Goal: Task Accomplishment & Management: Complete application form

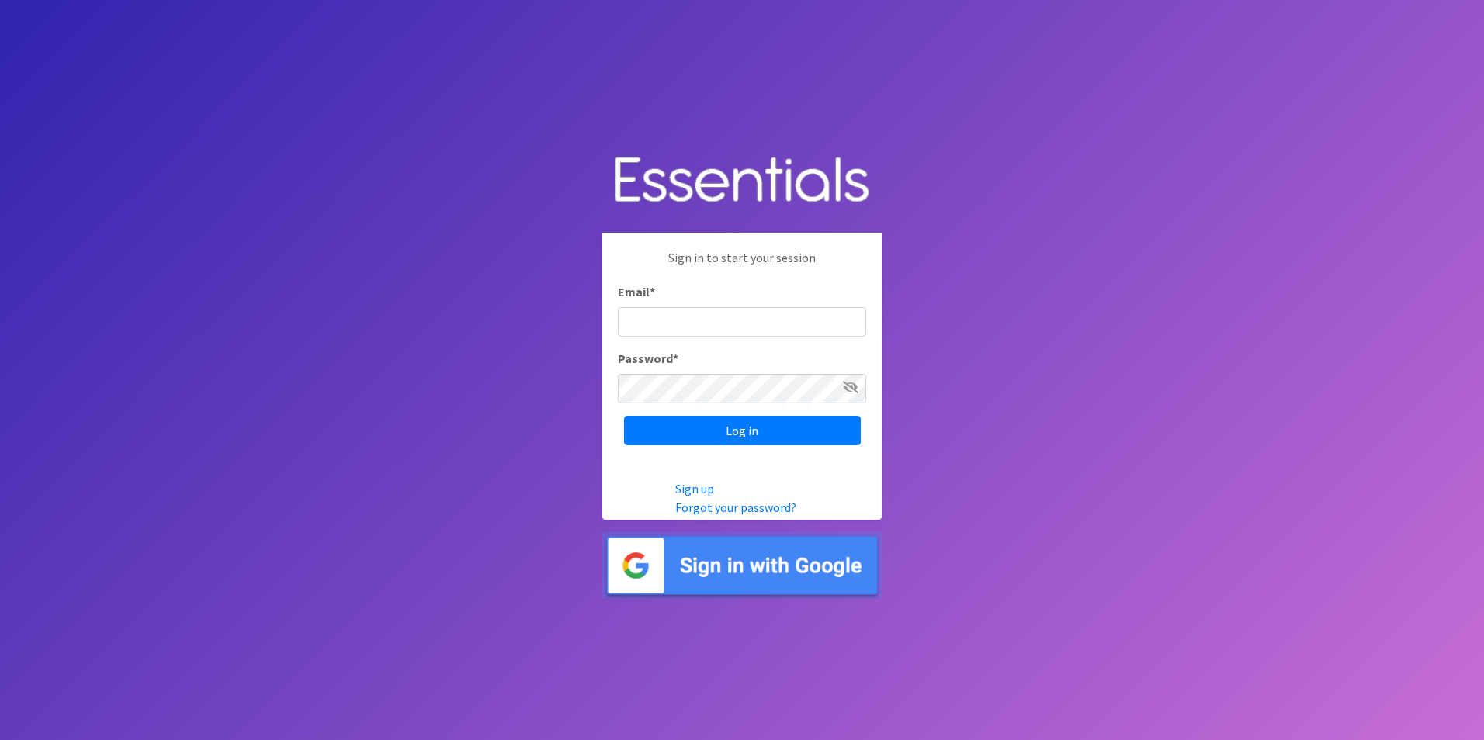
type input "[EMAIL_ADDRESS][DOMAIN_NAME]"
click at [728, 436] on input "Log in" at bounding box center [742, 430] width 237 height 29
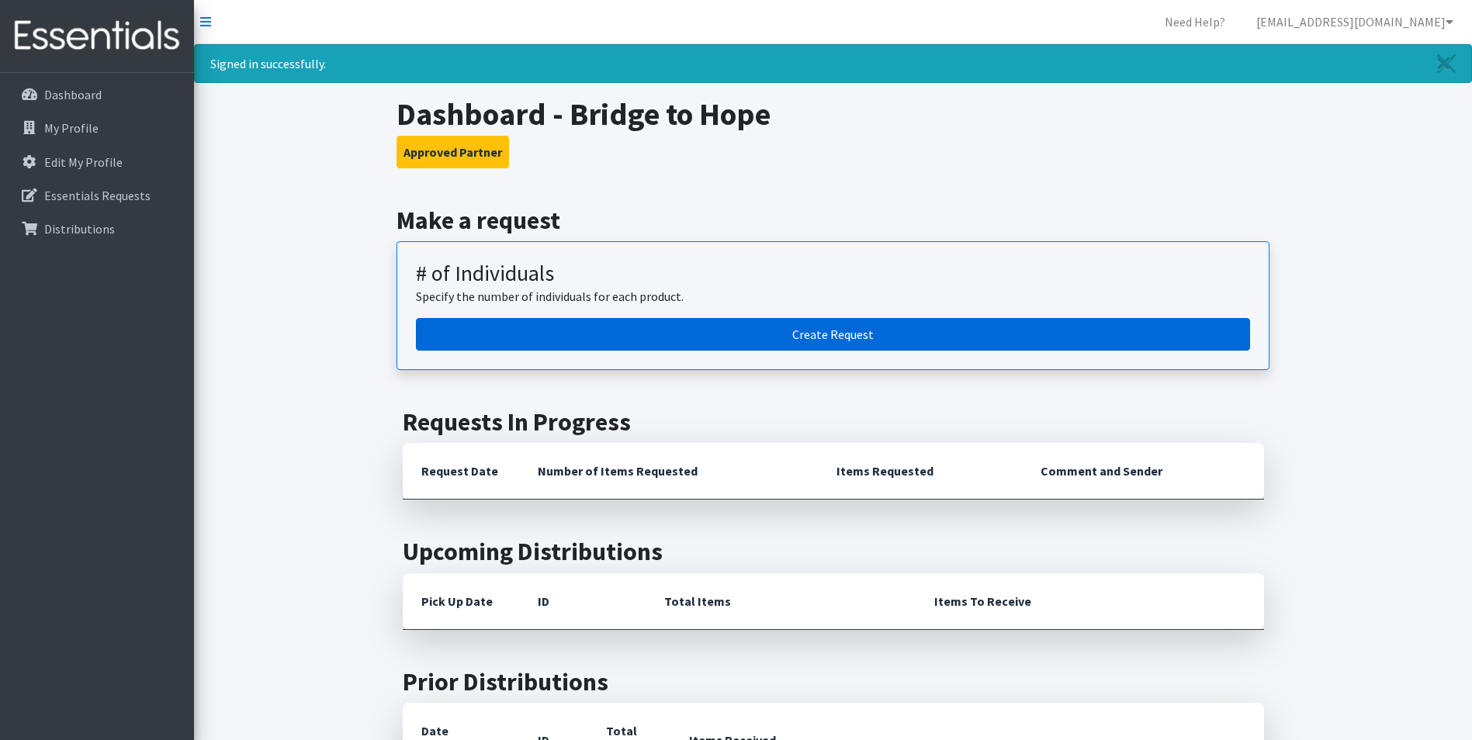
click at [799, 337] on link "Create Request" at bounding box center [833, 334] width 834 height 33
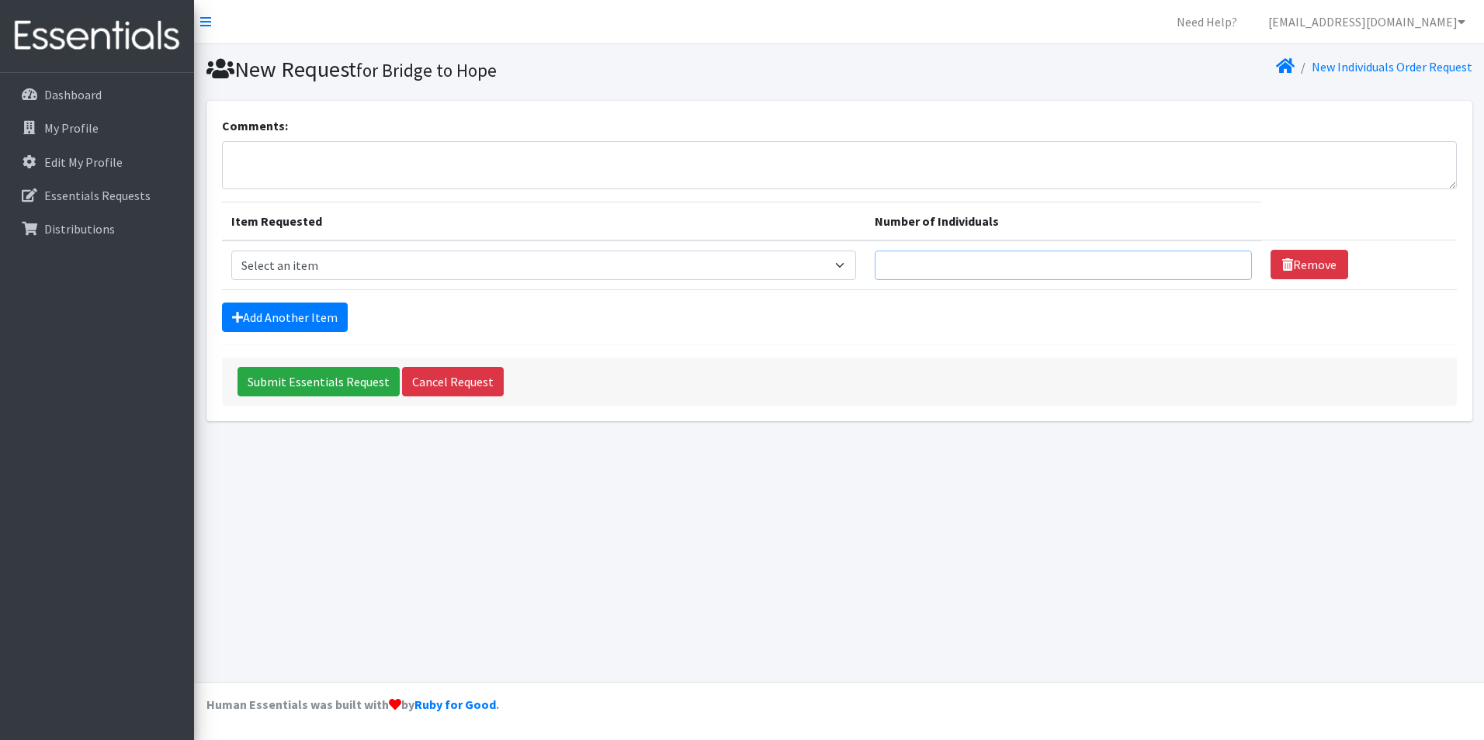
click at [932, 269] on input "Number of Individuals" at bounding box center [1062, 265] width 376 height 29
type input "80"
click at [854, 269] on select "Select an item # - Total number of kids being served with this order: Baby wipe…" at bounding box center [543, 265] width 625 height 29
select select "2649"
click at [231, 251] on select "Select an item # - Total number of kids being served with this order: Baby wipe…" at bounding box center [543, 265] width 625 height 29
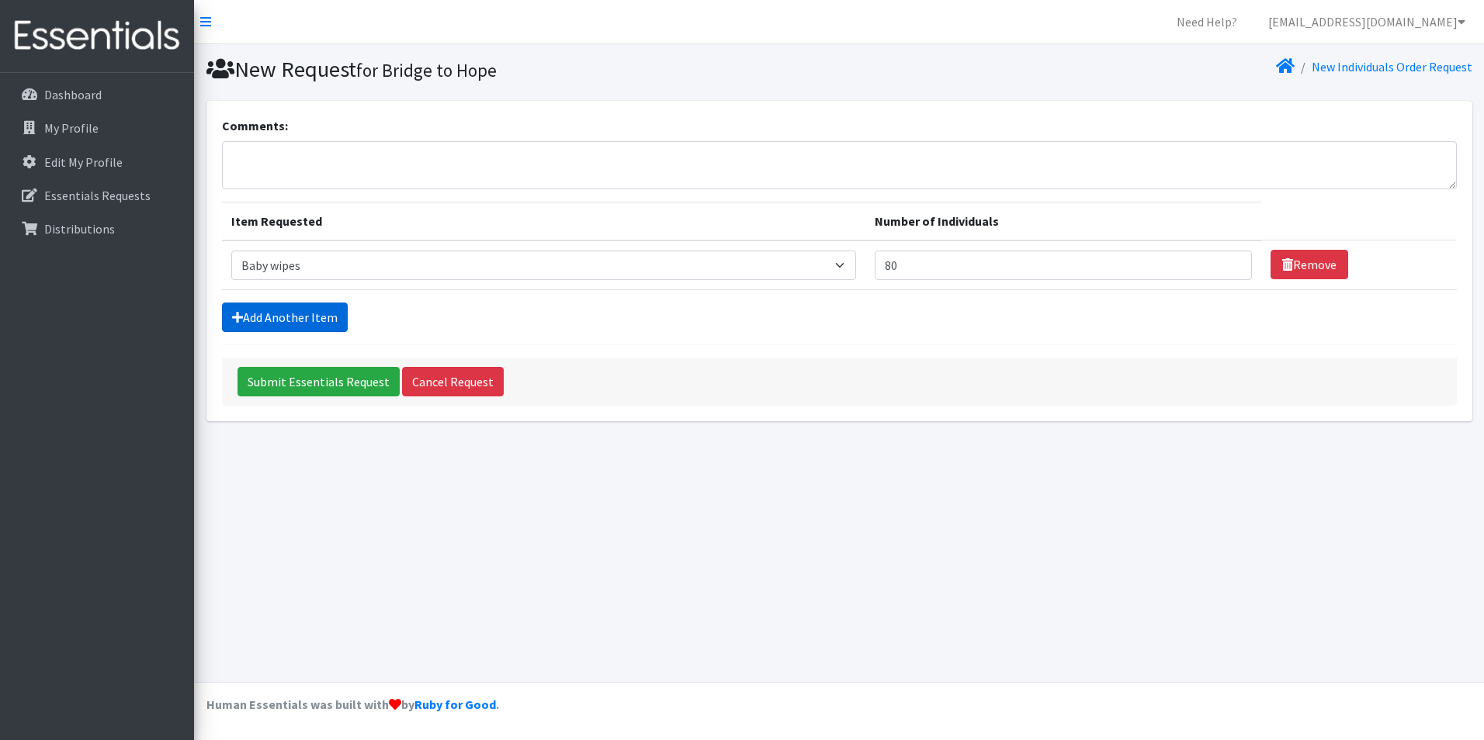
click at [273, 311] on link "Add Another Item" at bounding box center [285, 317] width 126 height 29
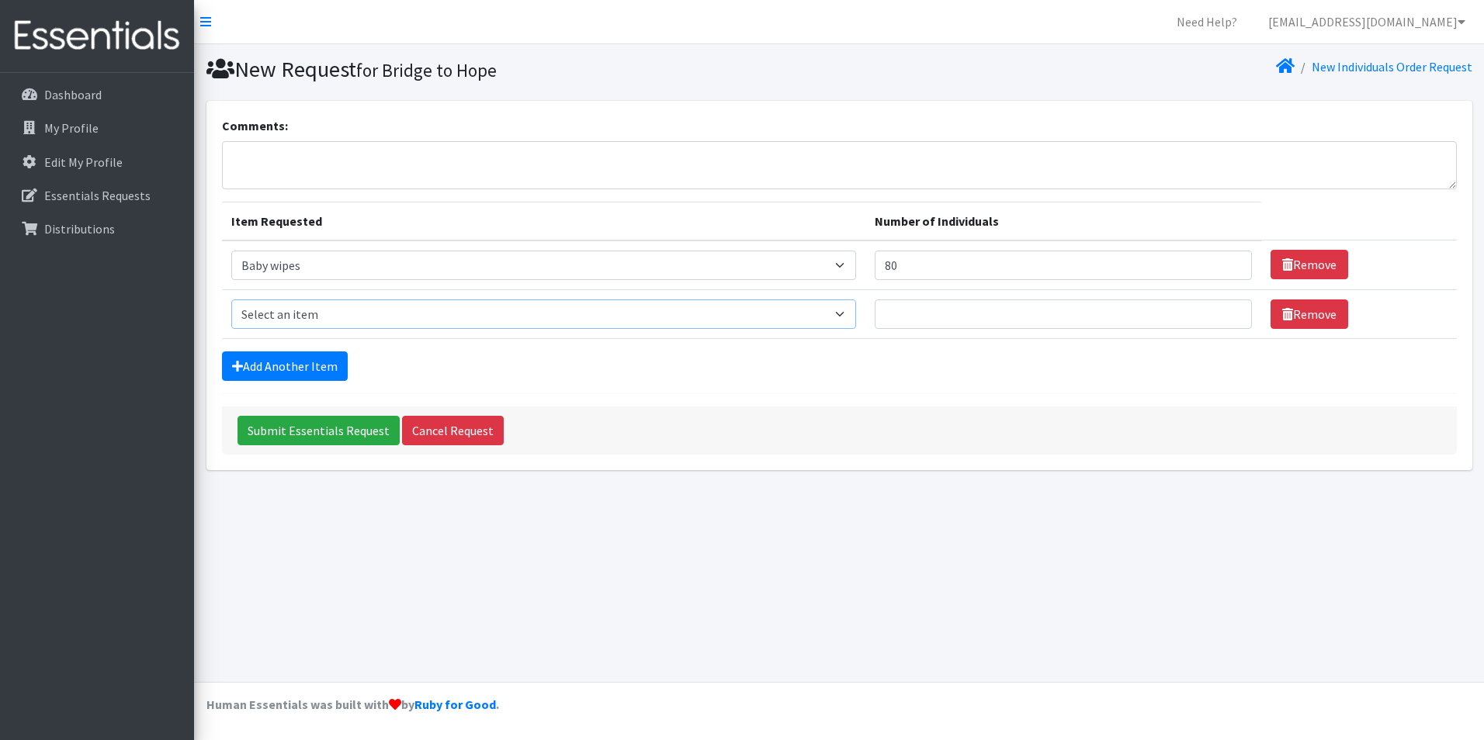
click at [362, 321] on select "Select an item # - Total number of kids being served with this order: Baby wipe…" at bounding box center [543, 314] width 625 height 29
click at [231, 300] on select "Select an item # - Total number of kids being served with this order: Baby wipe…" at bounding box center [543, 314] width 625 height 29
click at [913, 320] on input "Number of Individuals" at bounding box center [1062, 314] width 376 height 29
click at [847, 313] on select "Select an item # - Total number of kids being served with this order: Baby wipe…" at bounding box center [543, 314] width 625 height 29
click at [231, 300] on select "Select an item # - Total number of kids being served with this order: Baby wipe…" at bounding box center [543, 314] width 625 height 29
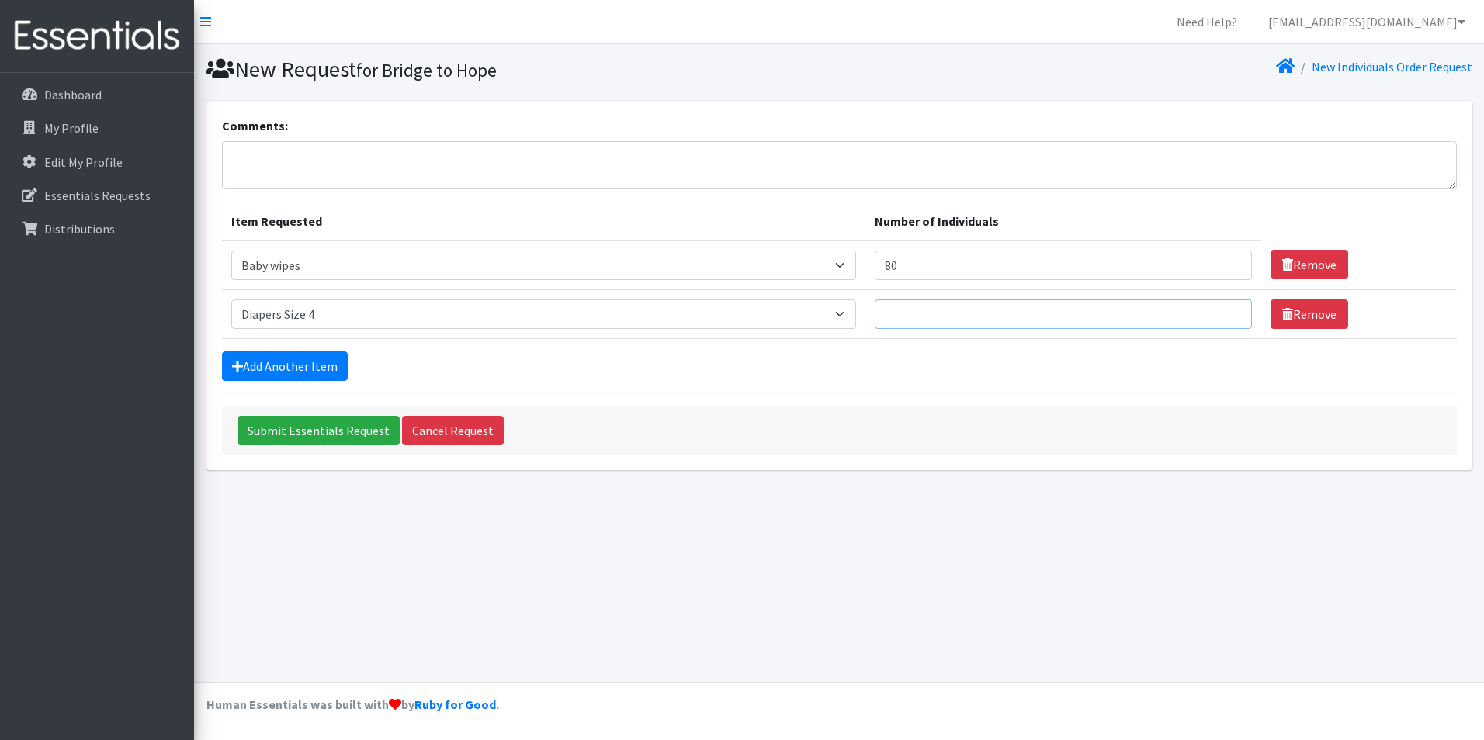
click at [1042, 317] on input "Number of Individuals" at bounding box center [1062, 314] width 376 height 29
click at [291, 361] on link "Add Another Item" at bounding box center [285, 366] width 126 height 29
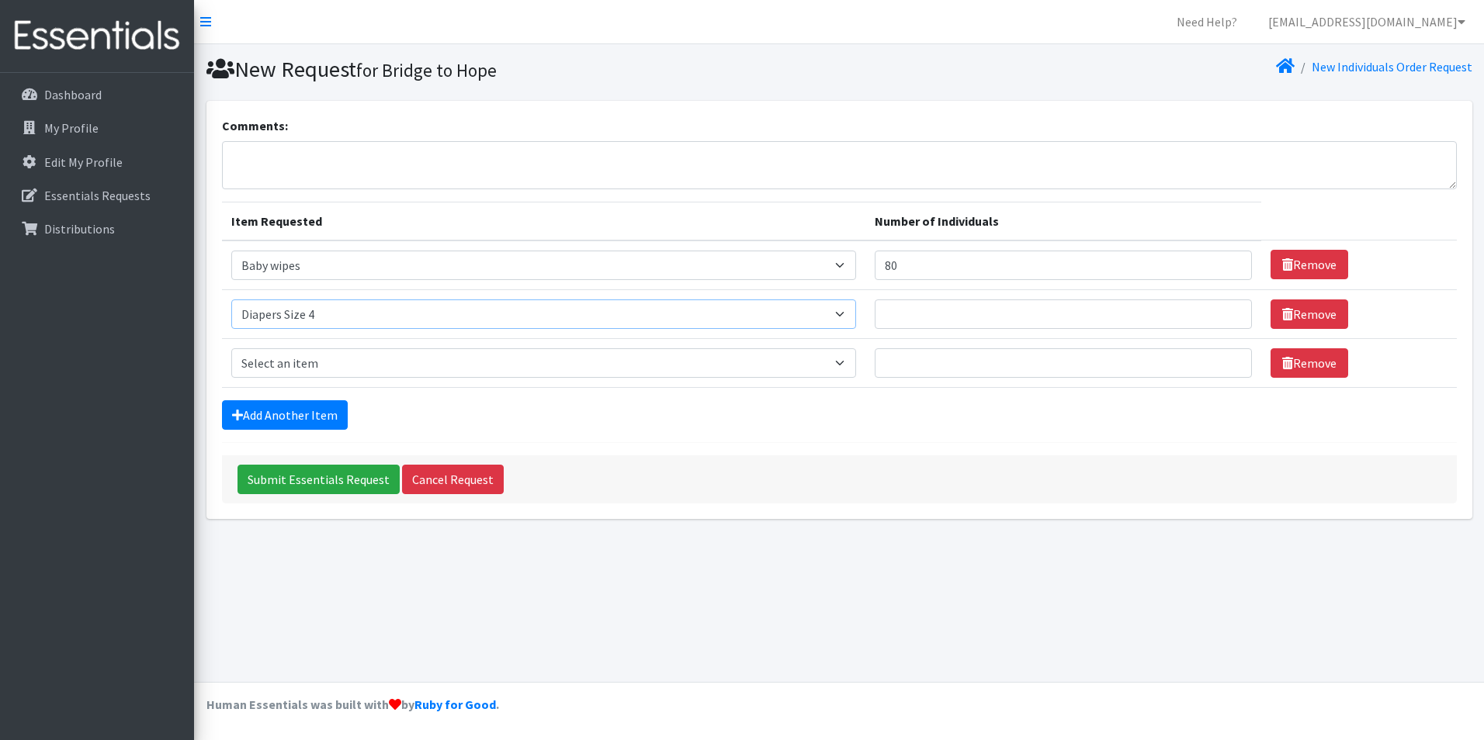
click at [314, 318] on select "Select an item # - Total number of kids being served with this order: Baby wipe…" at bounding box center [543, 314] width 625 height 29
select select "2655"
click at [231, 300] on select "Select an item # - Total number of kids being served with this order: Baby wipe…" at bounding box center [543, 314] width 625 height 29
click at [351, 363] on select "Select an item # - Total number of kids being served with this order: Baby wipe…" at bounding box center [543, 362] width 625 height 29
select select "2661"
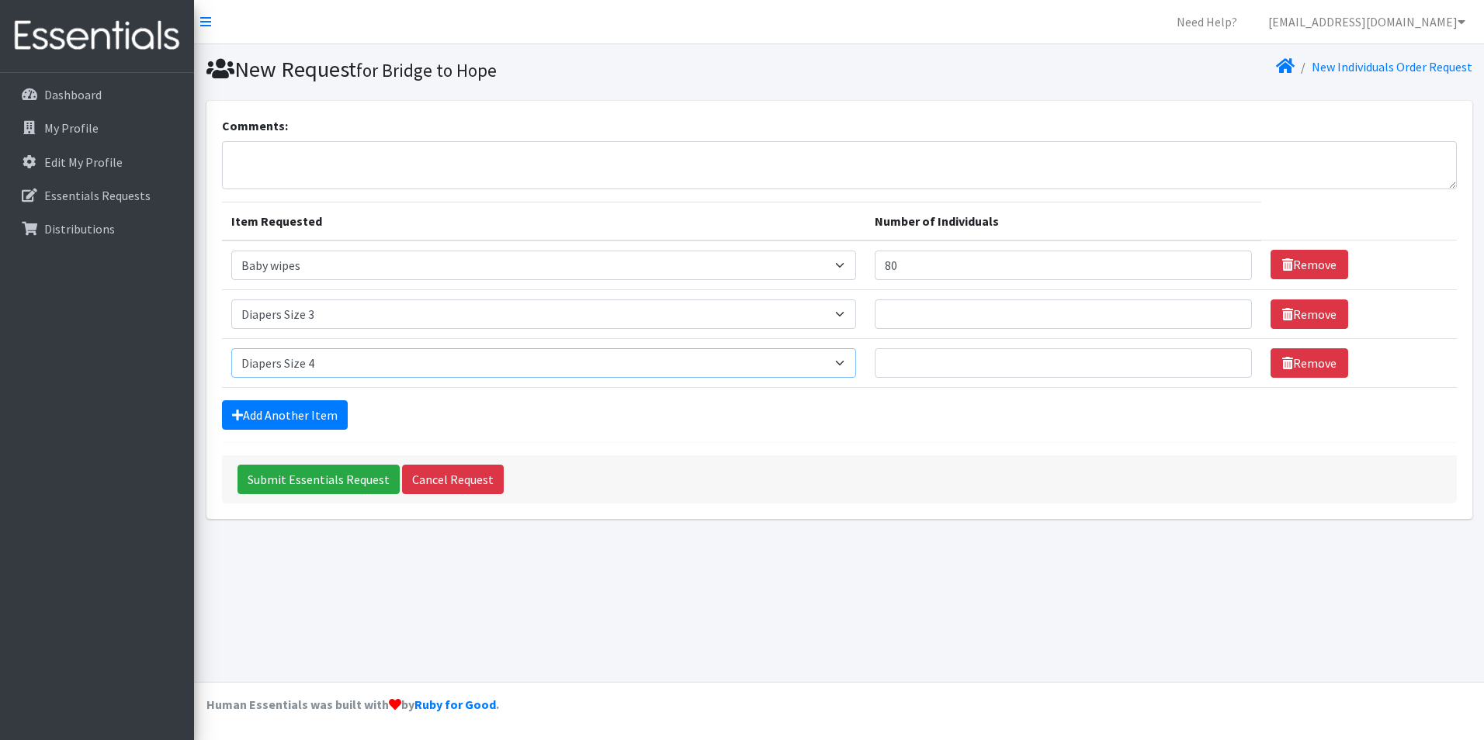
click at [231, 348] on select "Select an item # - Total number of kids being served with this order: Baby wipe…" at bounding box center [543, 362] width 625 height 29
click at [324, 414] on link "Add Another Item" at bounding box center [285, 414] width 126 height 29
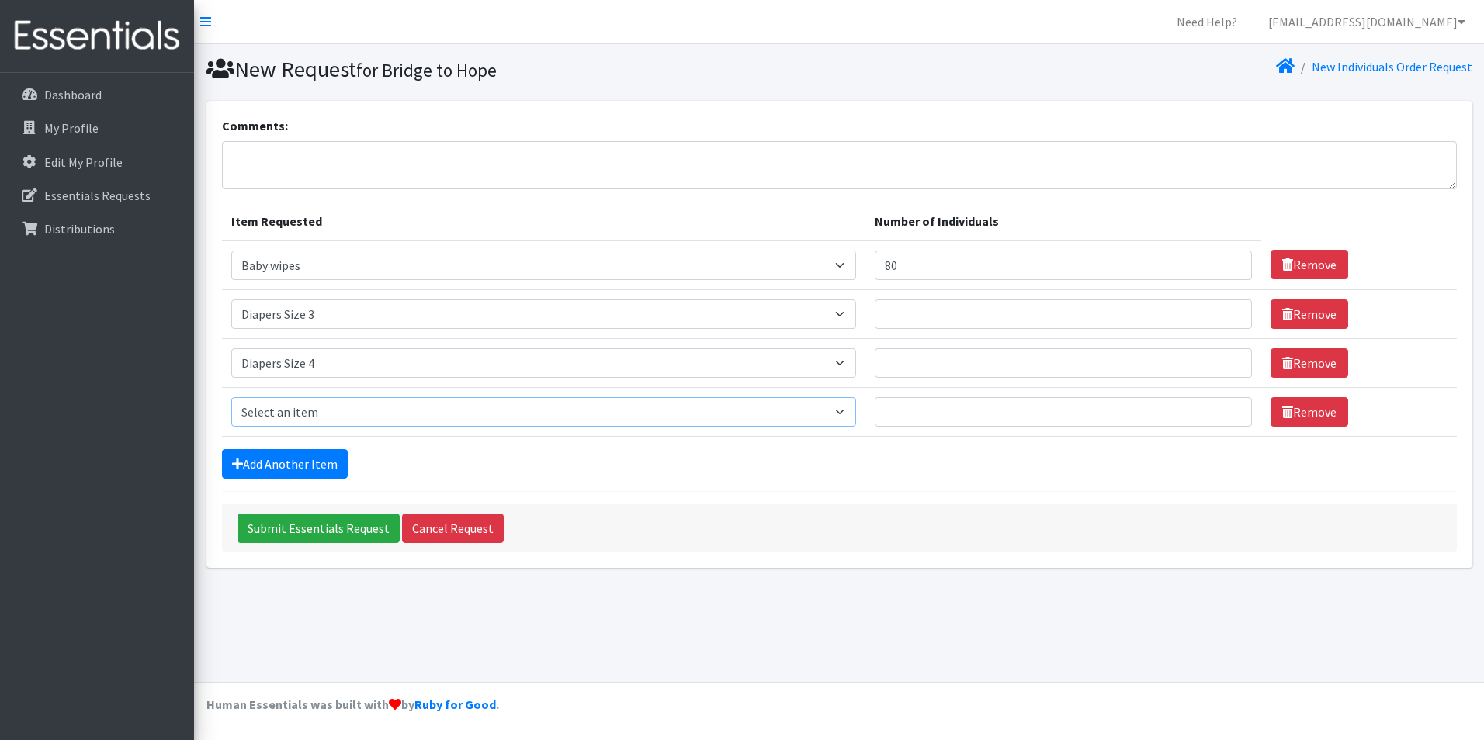
click at [338, 417] on select "Select an item # - Total number of kids being served with this order: Baby wipe…" at bounding box center [543, 411] width 625 height 29
select select "2652"
click at [231, 397] on select "Select an item # - Total number of kids being served with this order: Baby wipe…" at bounding box center [543, 411] width 625 height 29
click at [319, 467] on link "Add Another Item" at bounding box center [285, 463] width 126 height 29
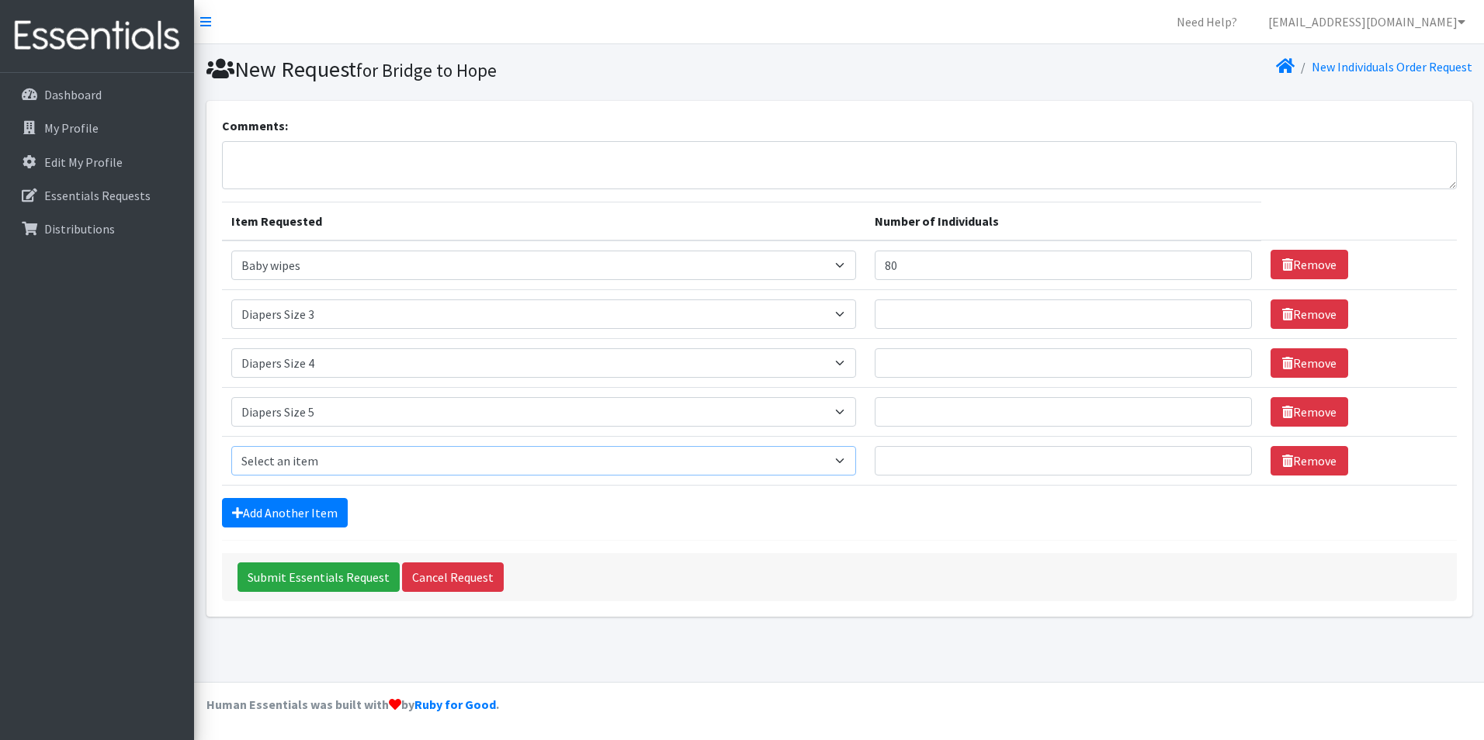
click at [332, 464] on select "Select an item # - Total number of kids being served with this order: Baby wipe…" at bounding box center [543, 460] width 625 height 29
select select "2674"
click at [231, 446] on select "Select an item # - Total number of kids being served with this order: Baby wipe…" at bounding box center [543, 460] width 625 height 29
click at [293, 510] on link "Add Another Item" at bounding box center [285, 512] width 126 height 29
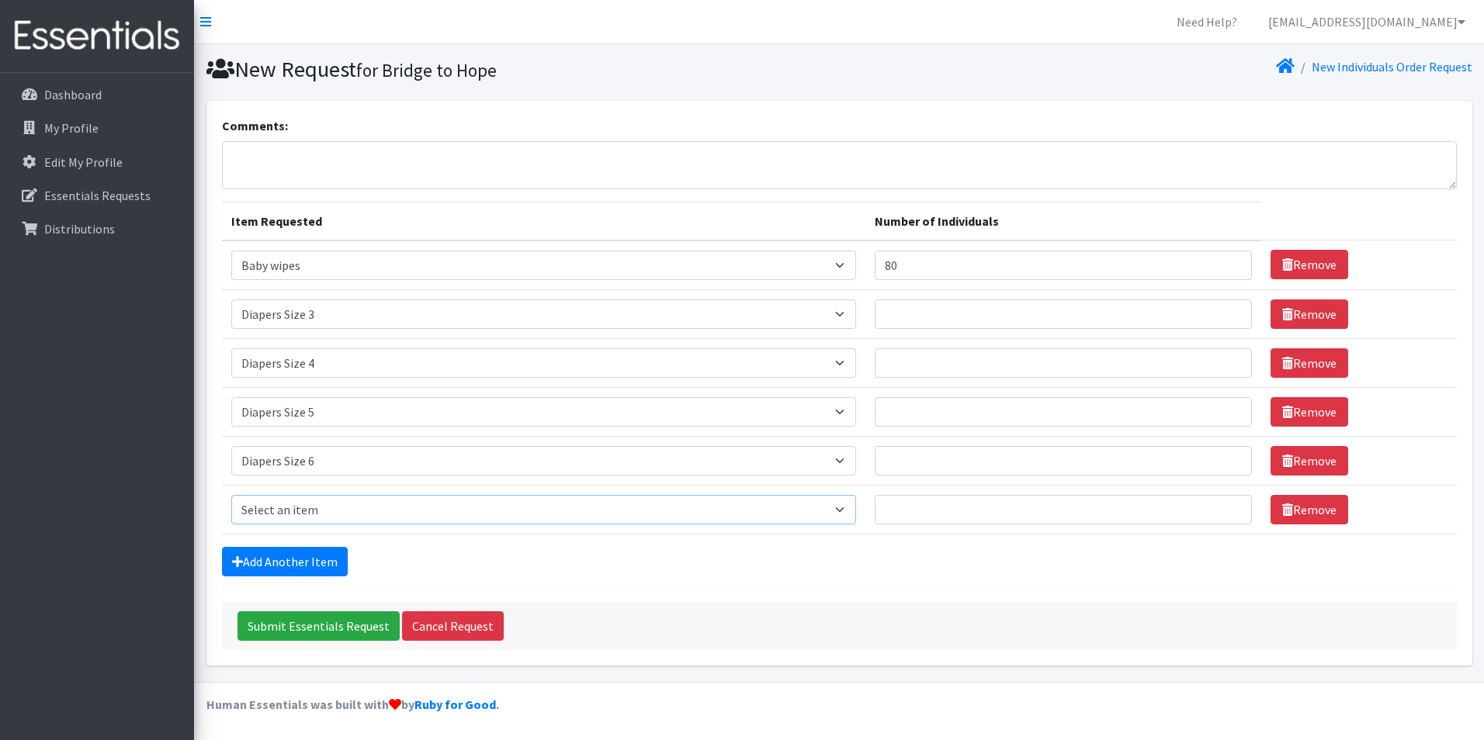
click at [313, 511] on select "Select an item # - Total number of kids being served with this order: Baby wipe…" at bounding box center [543, 509] width 625 height 29
select select "2679"
click at [231, 495] on select "Select an item # - Total number of kids being served with this order: Baby wipe…" at bounding box center [543, 509] width 625 height 29
click at [311, 562] on link "Add Another Item" at bounding box center [285, 561] width 126 height 29
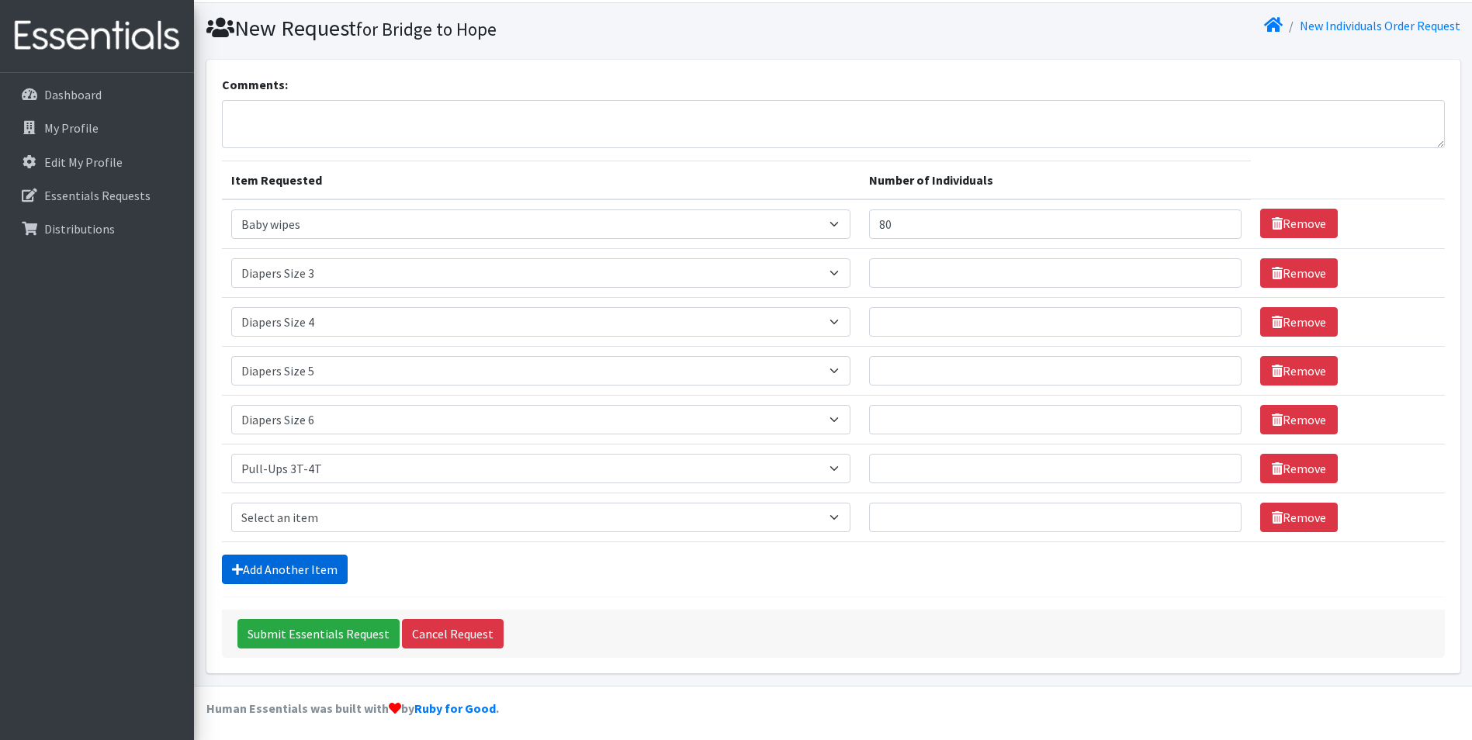
scroll to position [45, 0]
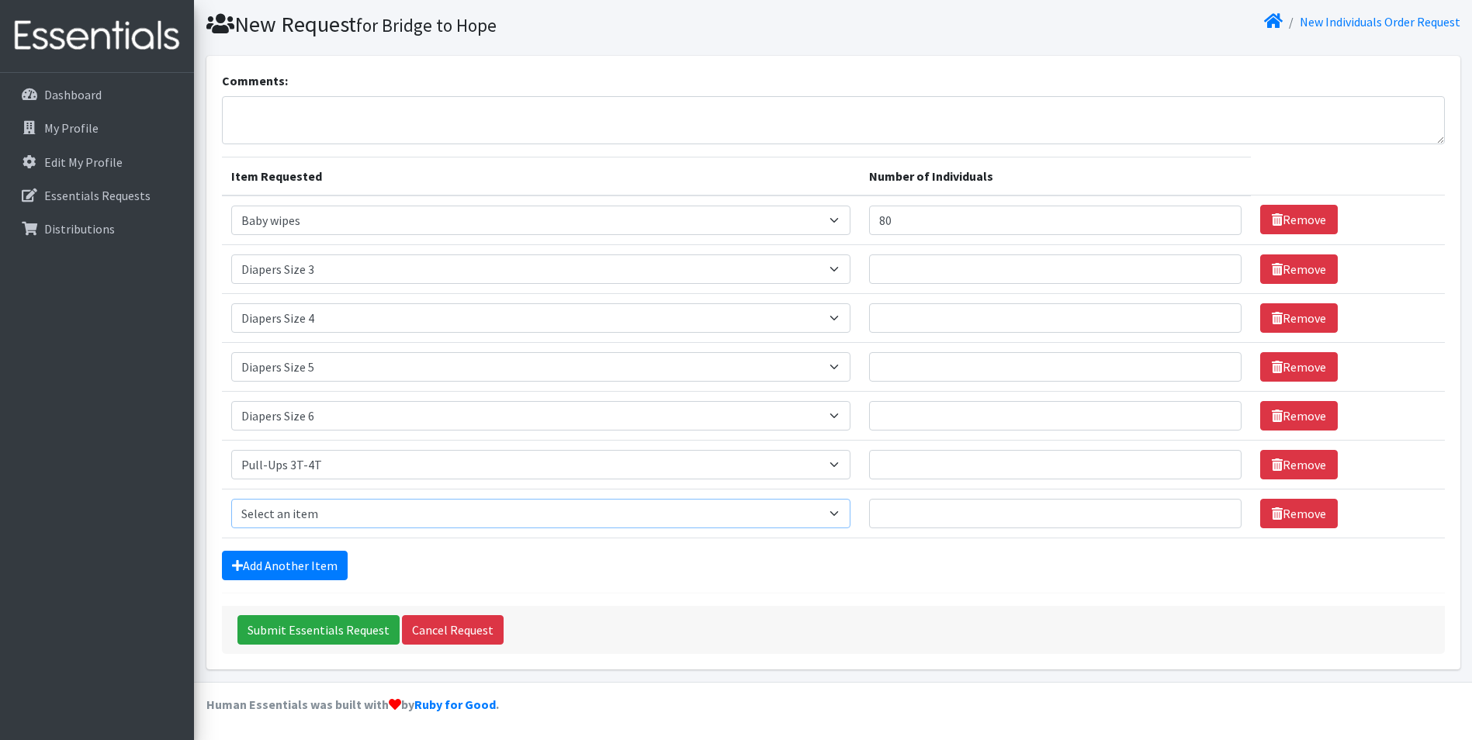
click at [341, 507] on select "Select an item # - Total number of kids being served with this order: Baby wipe…" at bounding box center [540, 513] width 619 height 29
select select "2680"
click at [231, 499] on select "Select an item # - Total number of kids being served with this order: Baby wipe…" at bounding box center [540, 513] width 619 height 29
click at [936, 512] on input "Number of Individuals" at bounding box center [1055, 513] width 373 height 29
drag, startPoint x: 933, startPoint y: 504, endPoint x: 850, endPoint y: 509, distance: 83.2
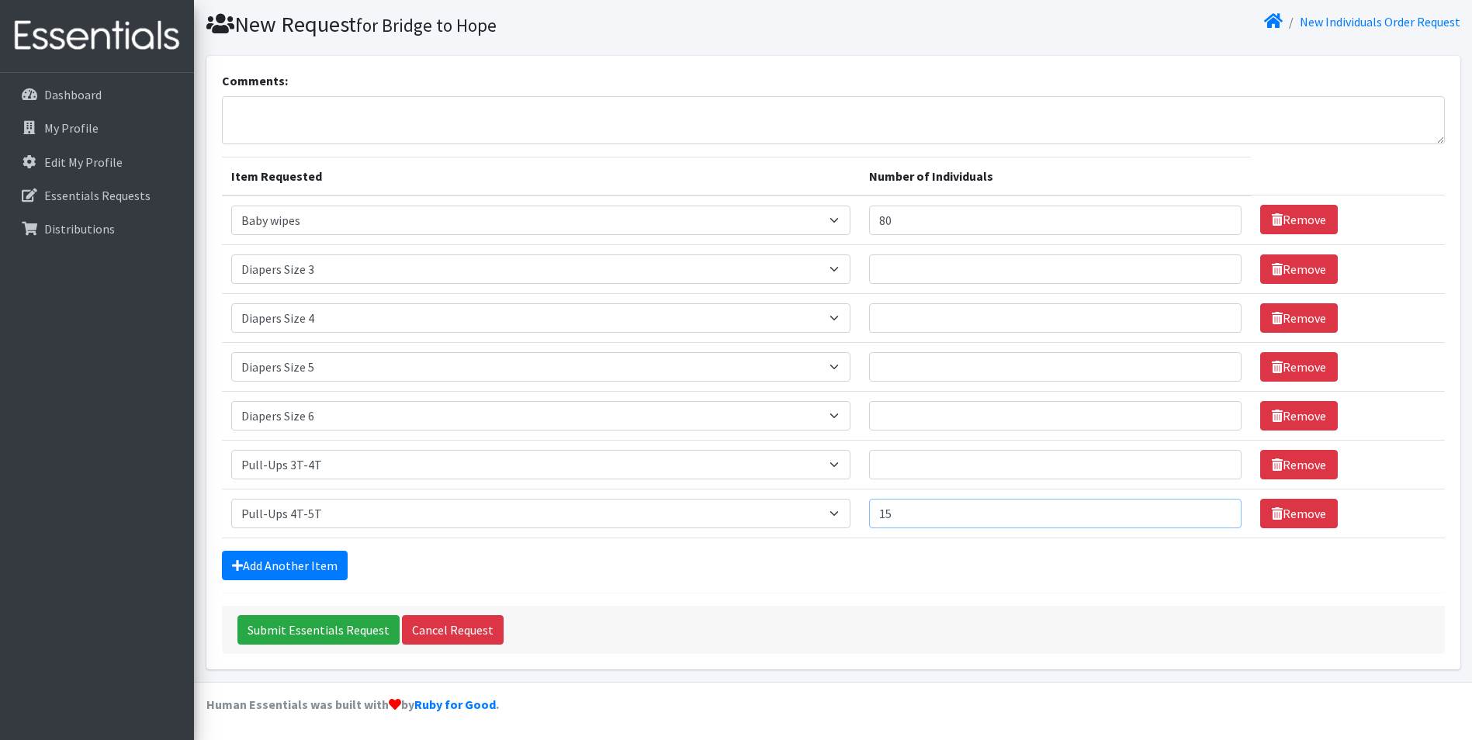
click at [842, 509] on tr "Item Requested Select an item # - Total number of kids being served with this o…" at bounding box center [833, 513] width 1223 height 49
type input "10"
click at [916, 465] on input "Number of Individuals" at bounding box center [1055, 464] width 373 height 29
type input "10"
click at [917, 417] on input "Number of Individuals" at bounding box center [1055, 415] width 373 height 29
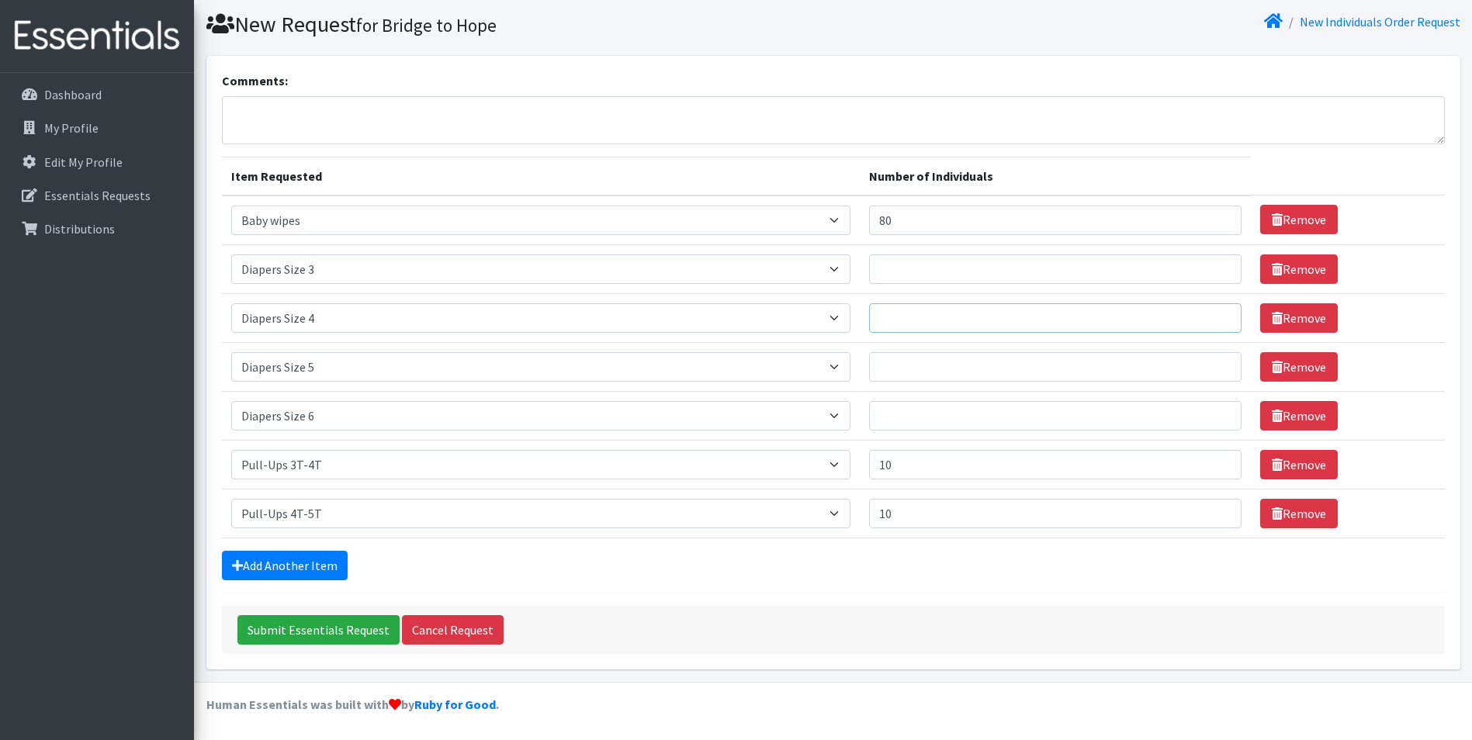
click at [916, 320] on input "Number of Individuals" at bounding box center [1055, 317] width 373 height 29
type input "20"
click at [913, 360] on input "Number of Individuals" at bounding box center [1055, 366] width 373 height 29
type input "10"
click at [932, 265] on input "Number of Individuals" at bounding box center [1055, 269] width 373 height 29
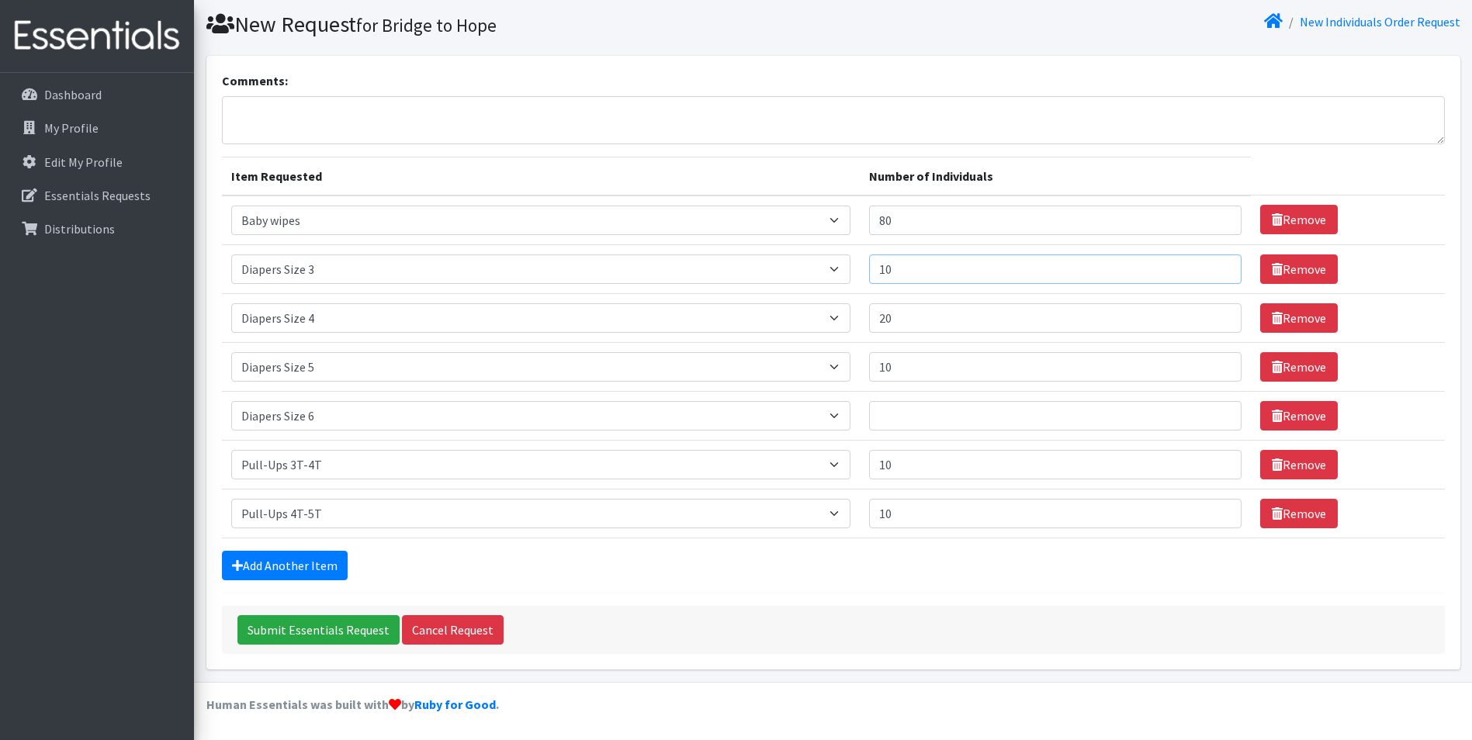
type input "10"
click at [910, 417] on input "Number of Individuals" at bounding box center [1055, 415] width 373 height 29
type input "15"
drag, startPoint x: 918, startPoint y: 461, endPoint x: 872, endPoint y: 457, distance: 45.9
click at [872, 457] on td "Number of Individuals 10" at bounding box center [1056, 464] width 392 height 49
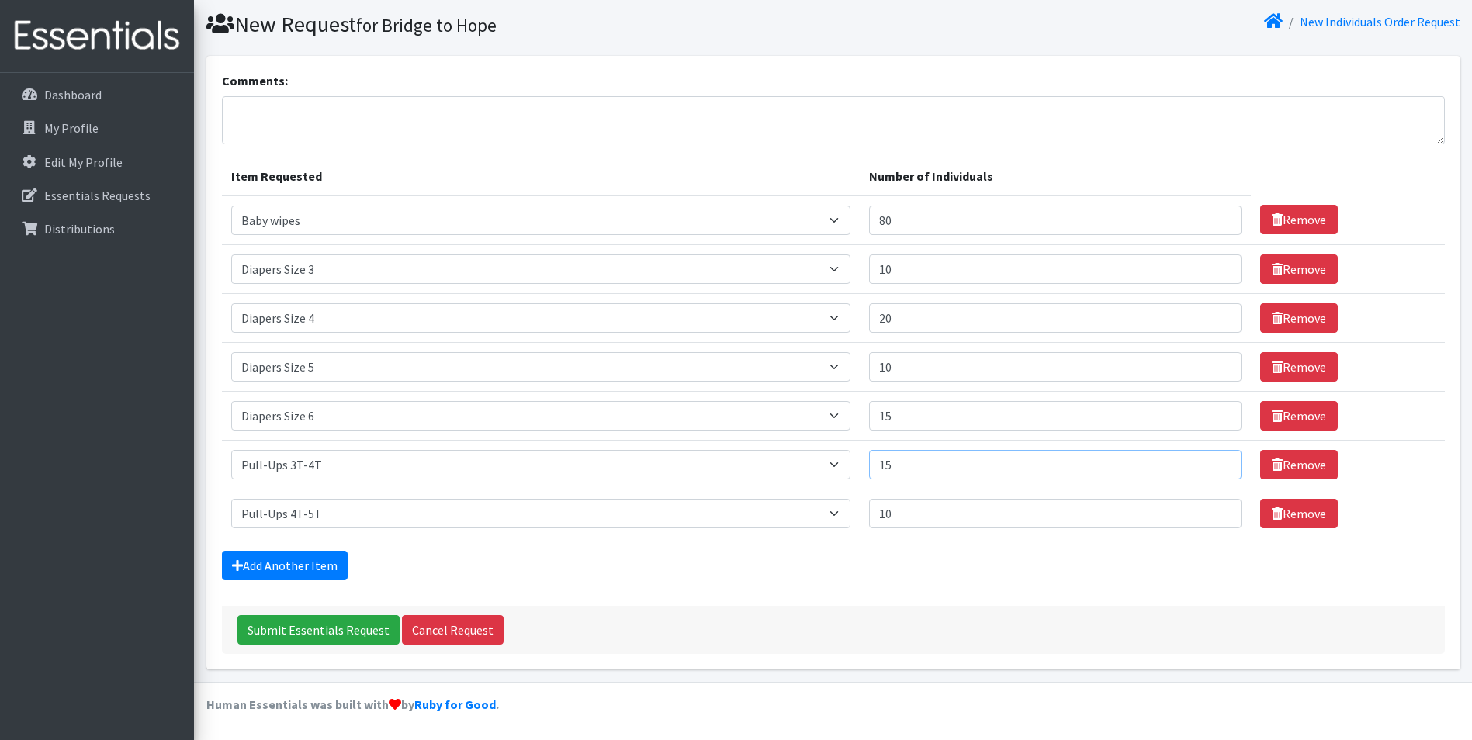
type input "15"
click at [313, 563] on link "Add Another Item" at bounding box center [285, 565] width 126 height 29
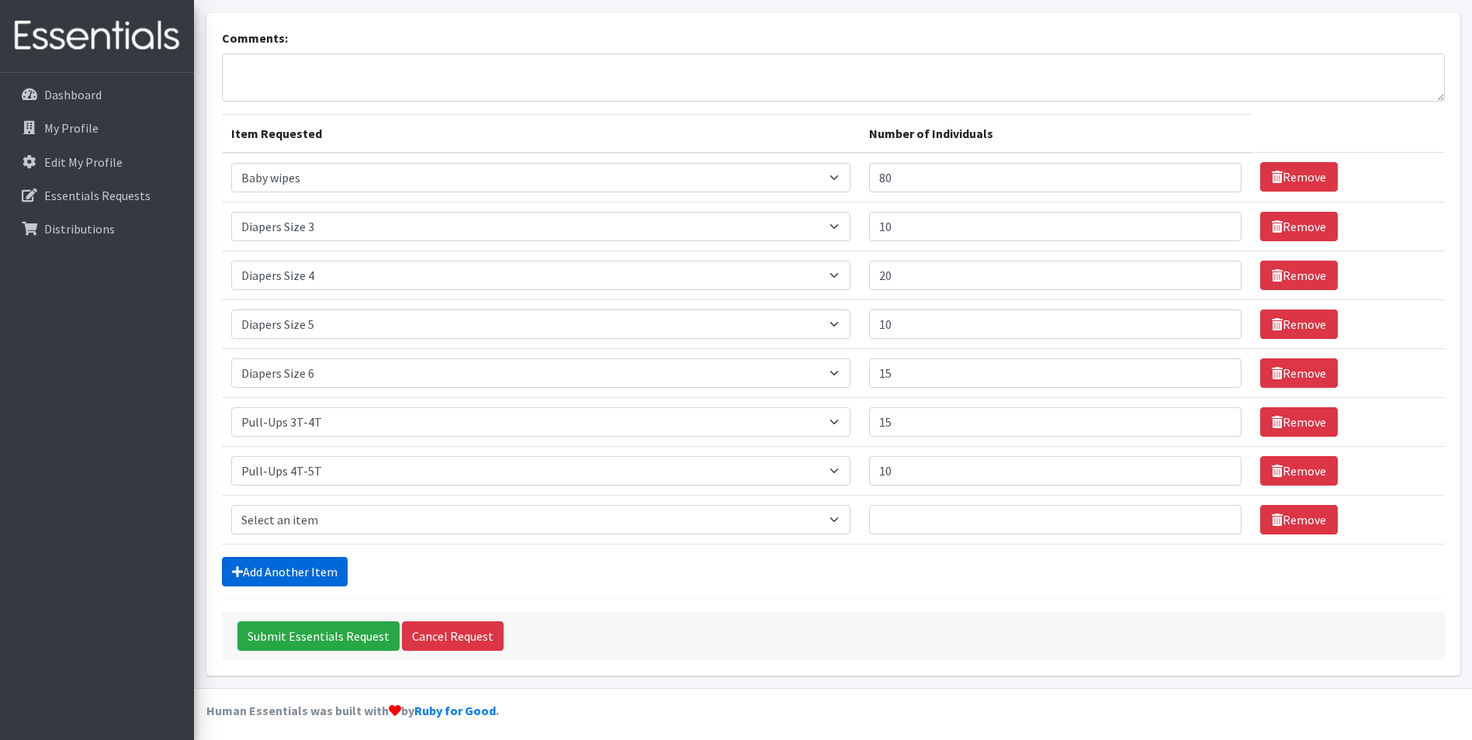
scroll to position [94, 0]
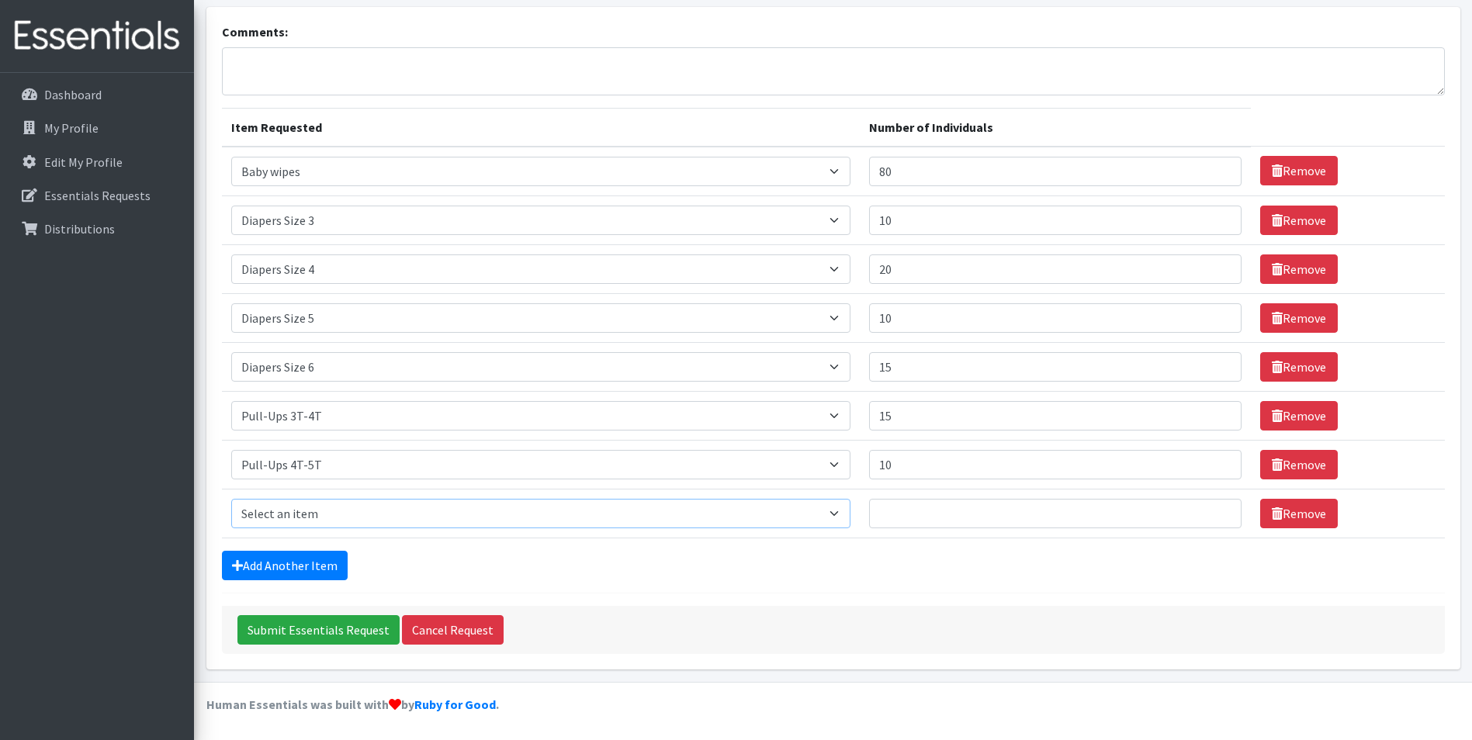
click at [432, 519] on select "Select an item # - Total number of kids being served with this order: Baby wipe…" at bounding box center [540, 513] width 619 height 29
click at [536, 590] on form "Comments: Item Requested Number of Individuals Item Requested Select an item # …" at bounding box center [833, 339] width 1223 height 632
drag, startPoint x: 1278, startPoint y: 516, endPoint x: 1249, endPoint y: 518, distance: 28.8
click at [1277, 516] on link "Remove" at bounding box center [1299, 513] width 78 height 29
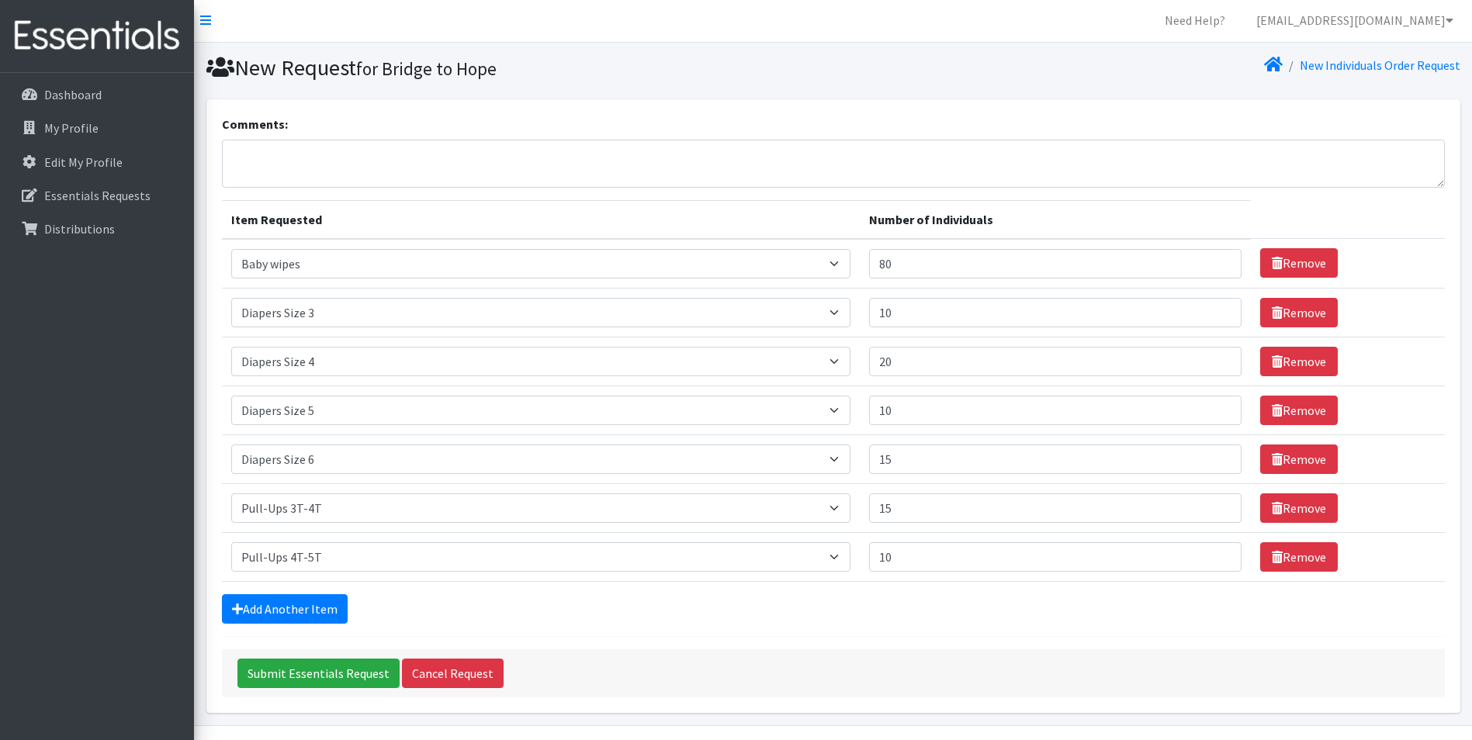
scroll to position [0, 0]
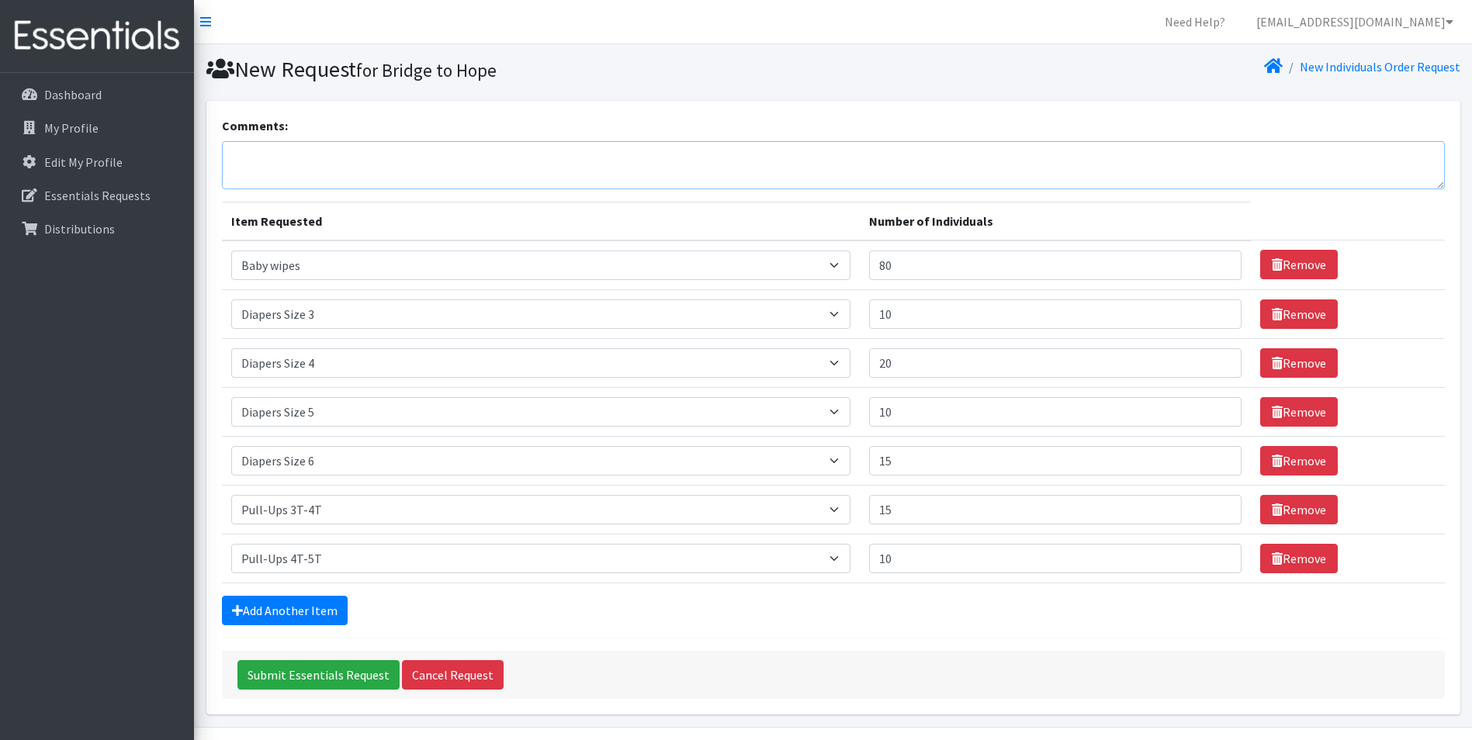
click at [425, 152] on textarea "Comments:" at bounding box center [833, 165] width 1223 height 48
type textarea "Thank you for your generous support!"
click at [343, 685] on input "Submit Essentials Request" at bounding box center [318, 674] width 162 height 29
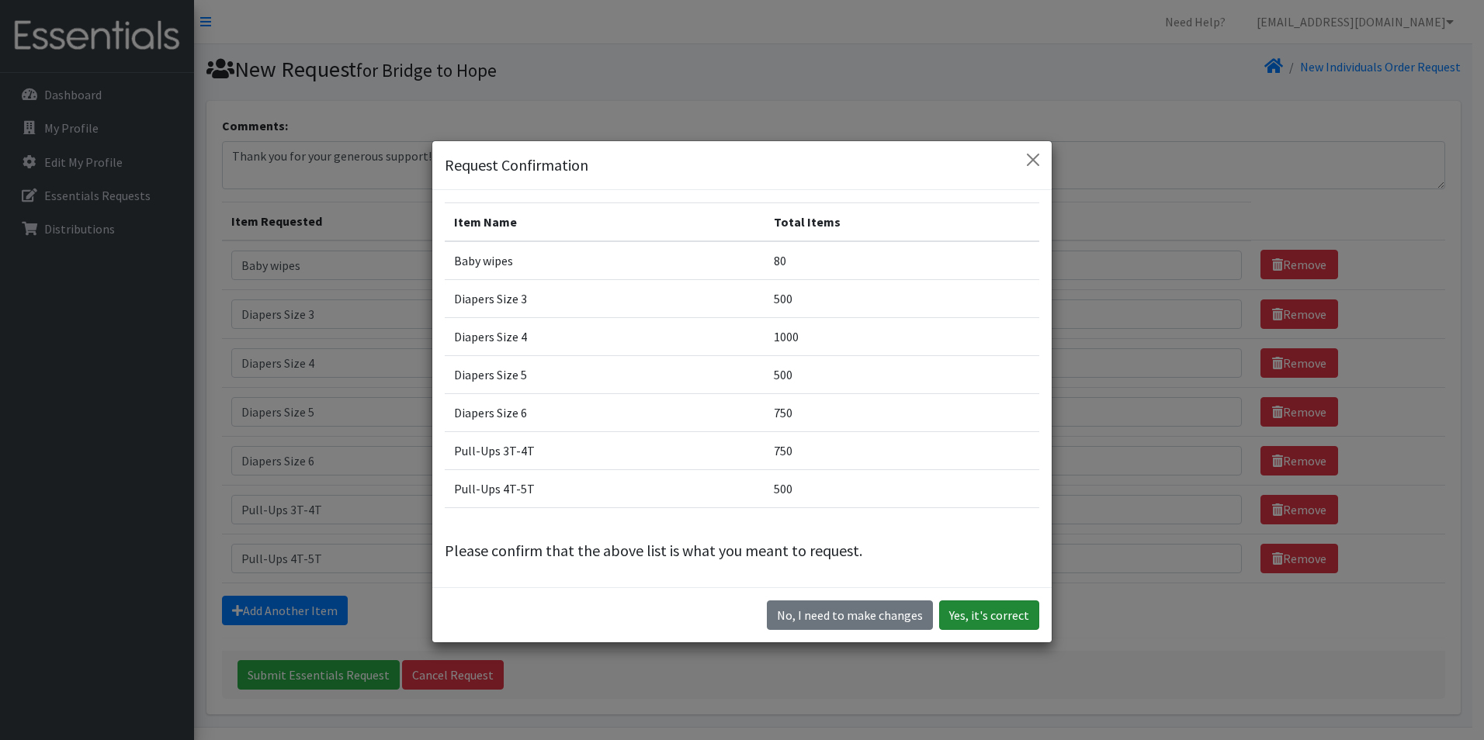
click at [971, 613] on button "Yes, it's correct" at bounding box center [989, 615] width 100 height 29
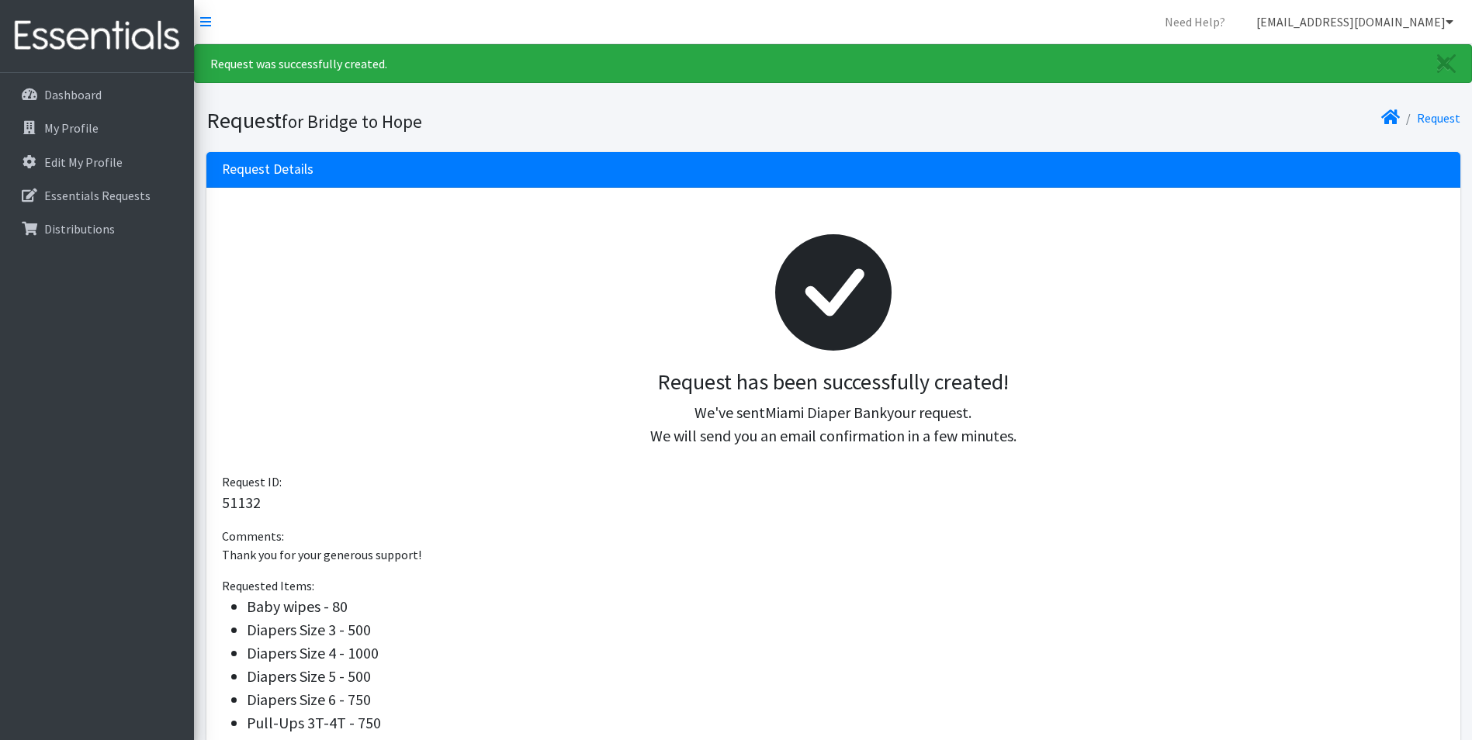
click at [1449, 16] on icon at bounding box center [1450, 22] width 8 height 12
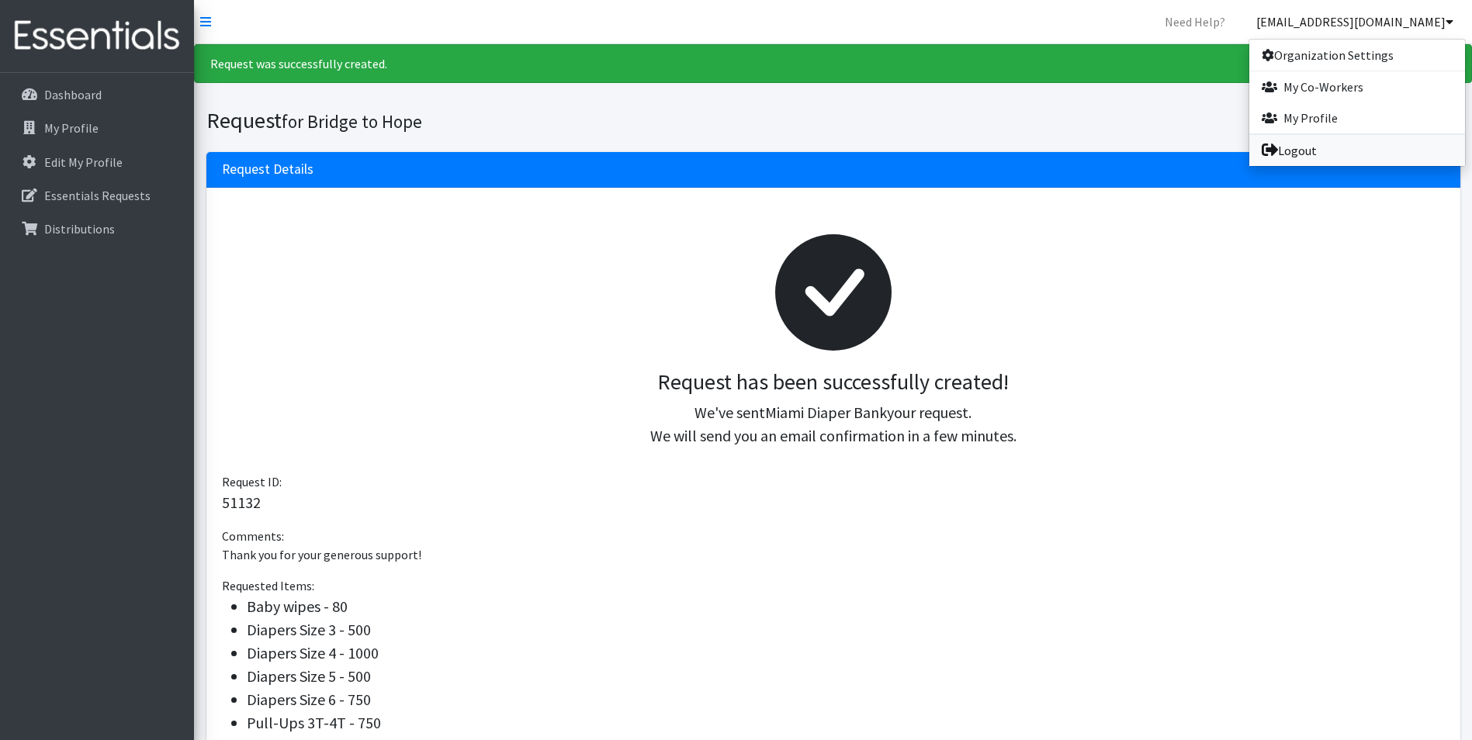
click at [1303, 147] on link "Logout" at bounding box center [1357, 150] width 216 height 31
